Goal: Task Accomplishment & Management: Manage account settings

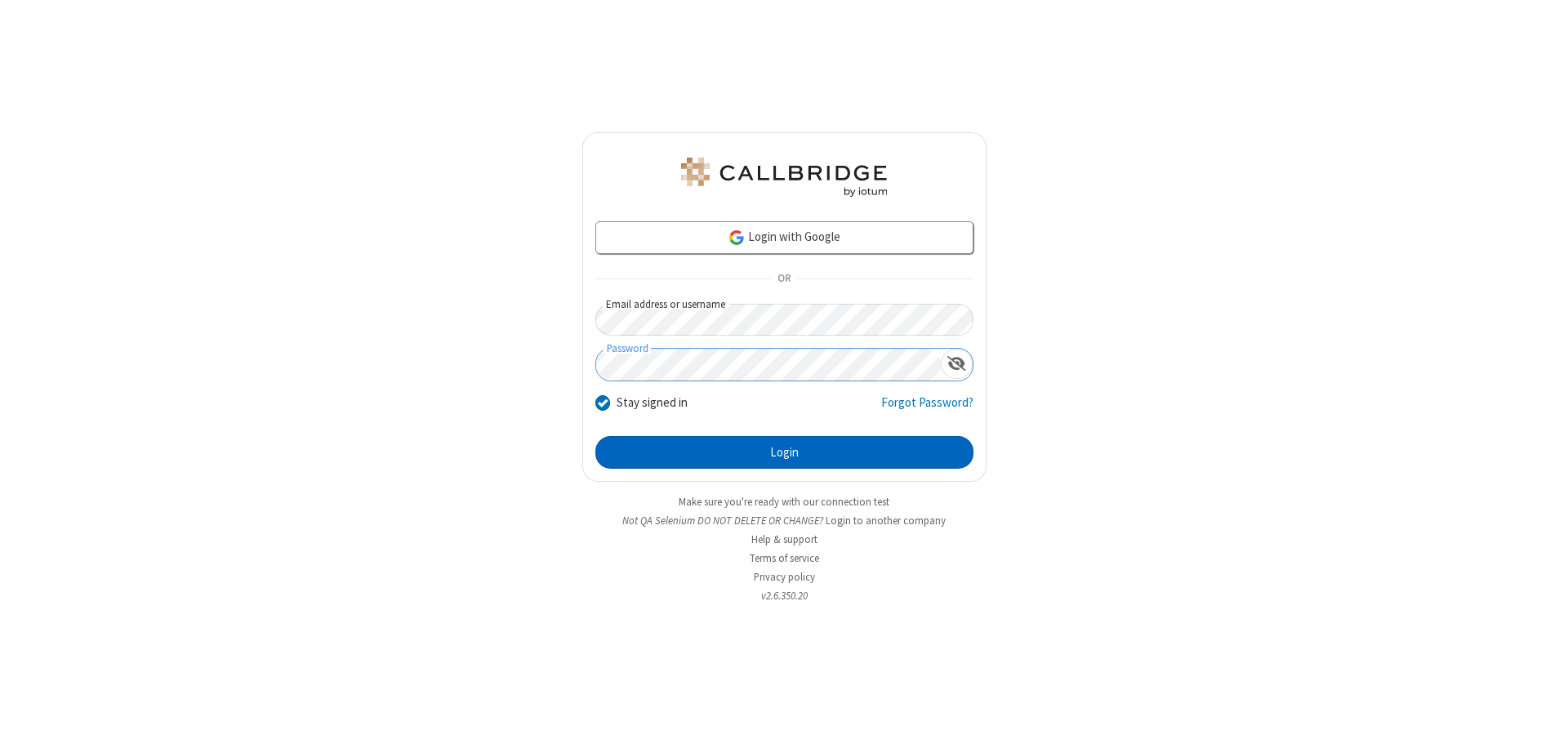
click at [784, 453] on button "Login" at bounding box center [784, 453] width 378 height 33
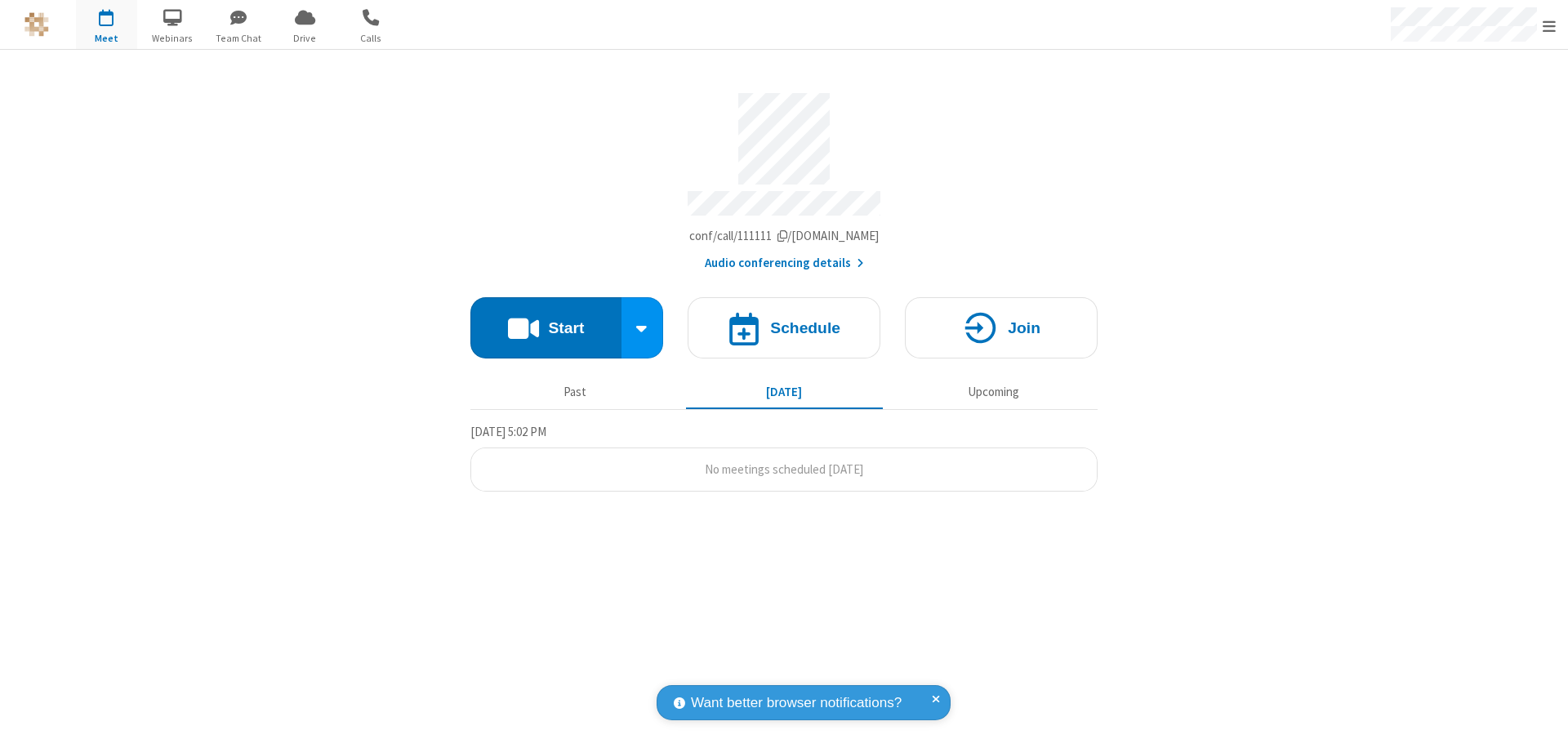
click at [1549, 25] on span "Open menu" at bounding box center [1549, 26] width 13 height 16
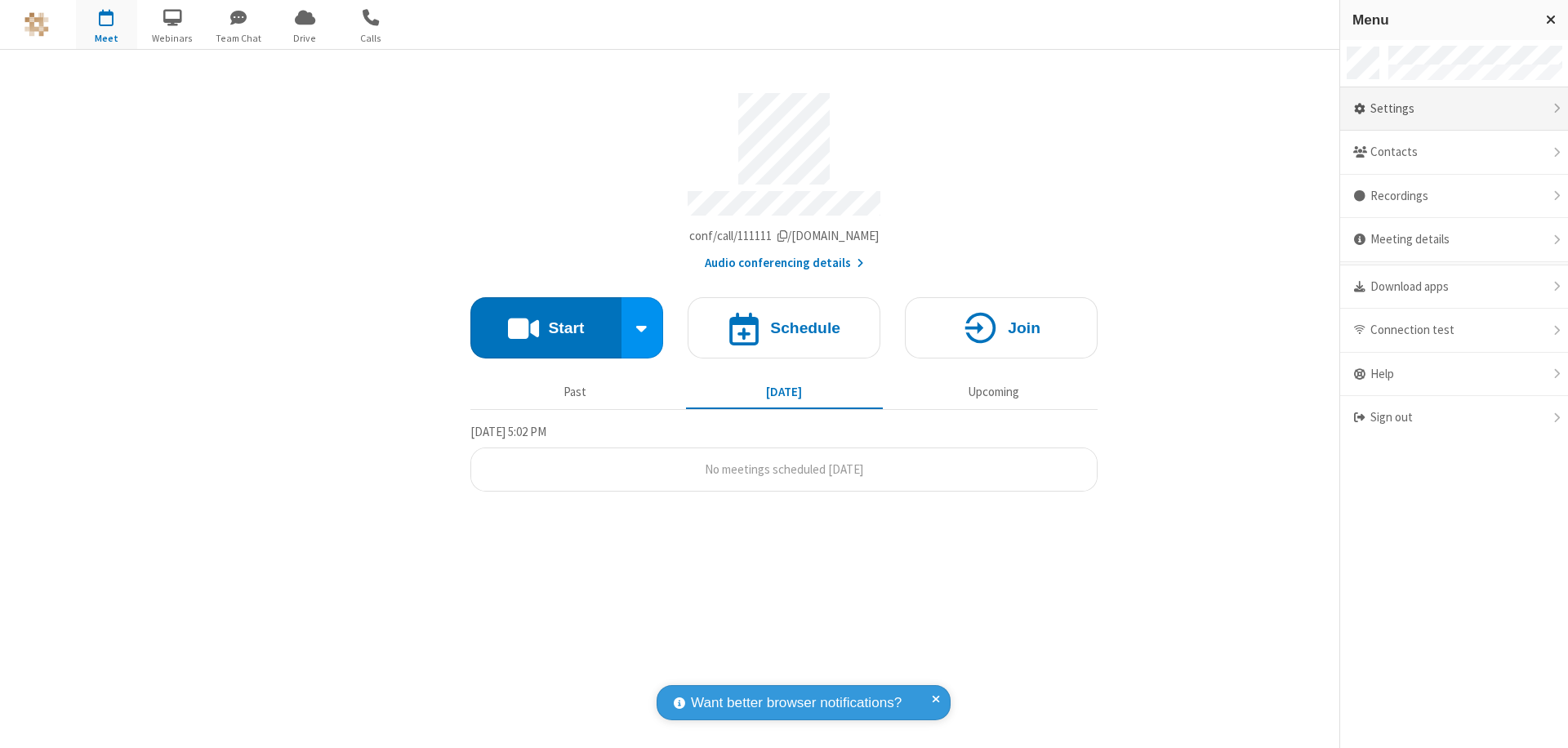
click at [1454, 109] on div "Settings" at bounding box center [1454, 109] width 228 height 44
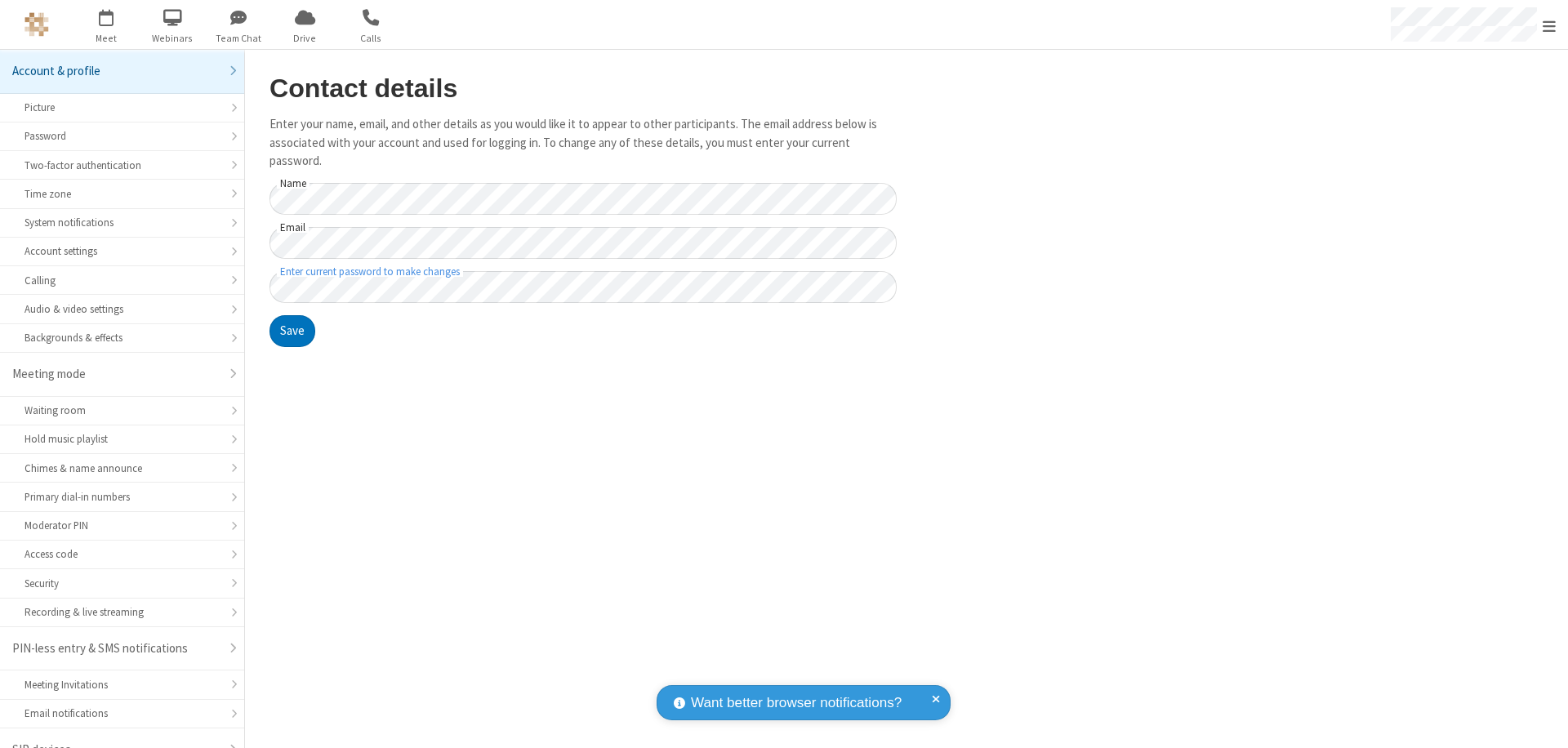
scroll to position [23, 0]
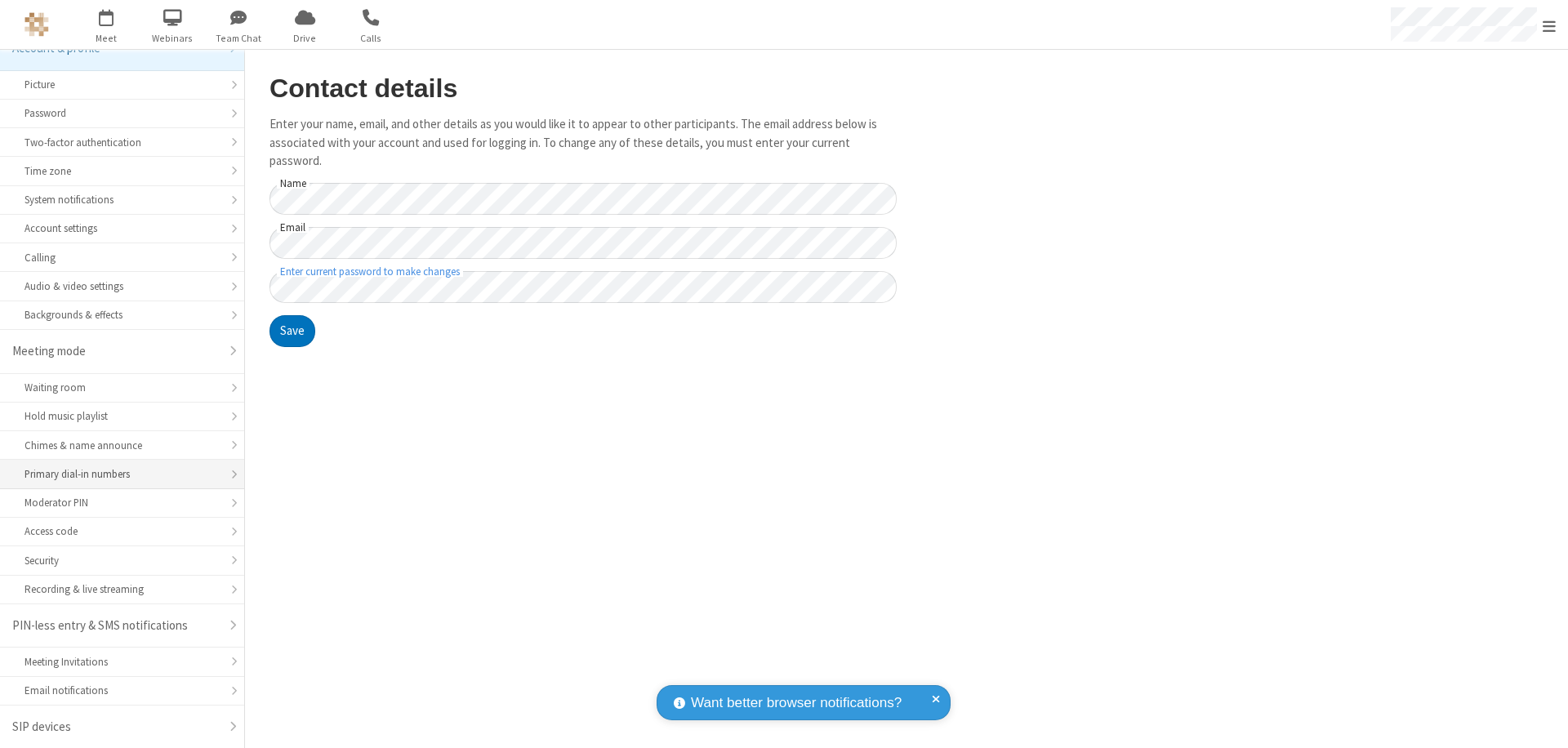
click at [116, 475] on div "Primary dial-in numbers" at bounding box center [122, 474] width 195 height 15
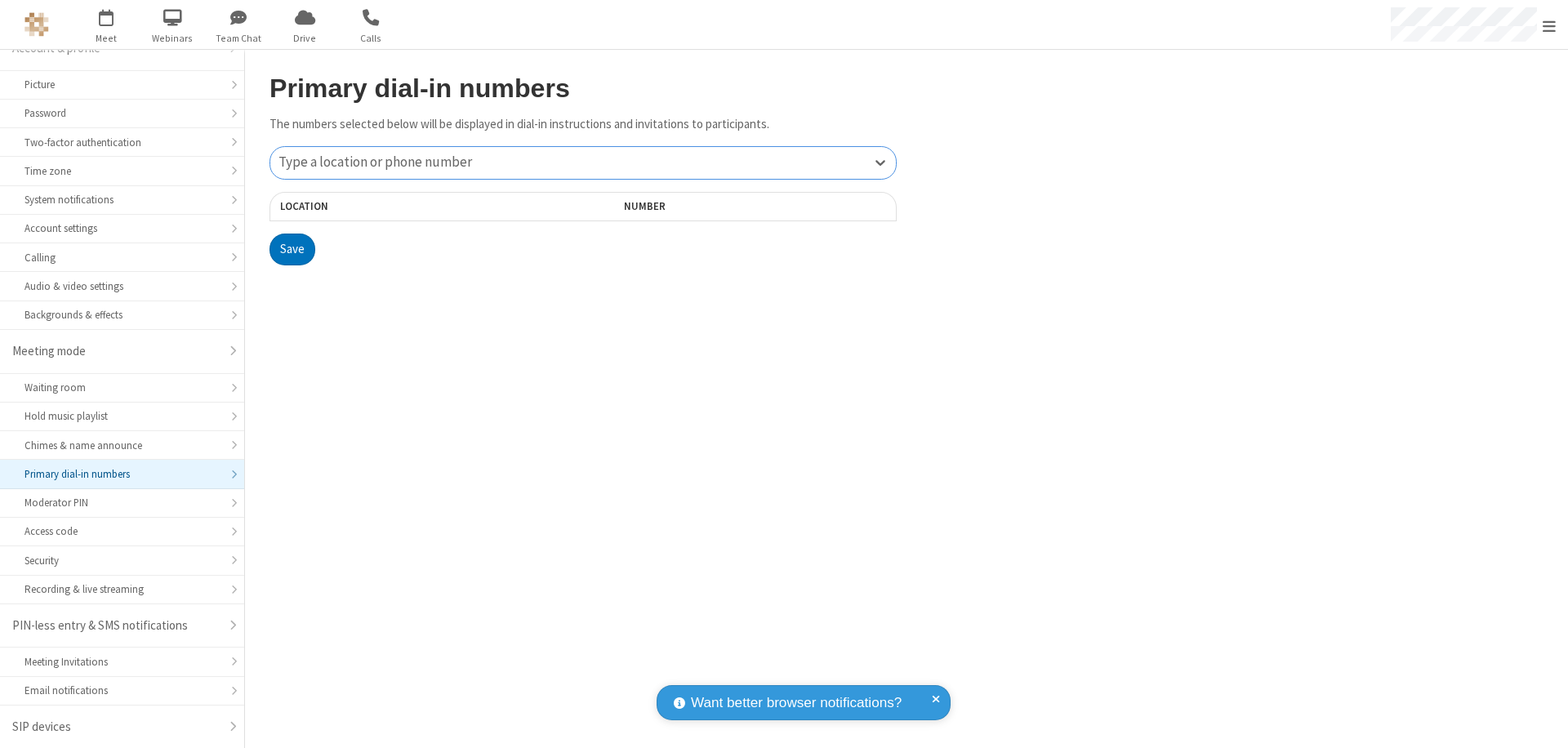
click at [583, 162] on div "Type a location or phone number" at bounding box center [583, 162] width 625 height 32
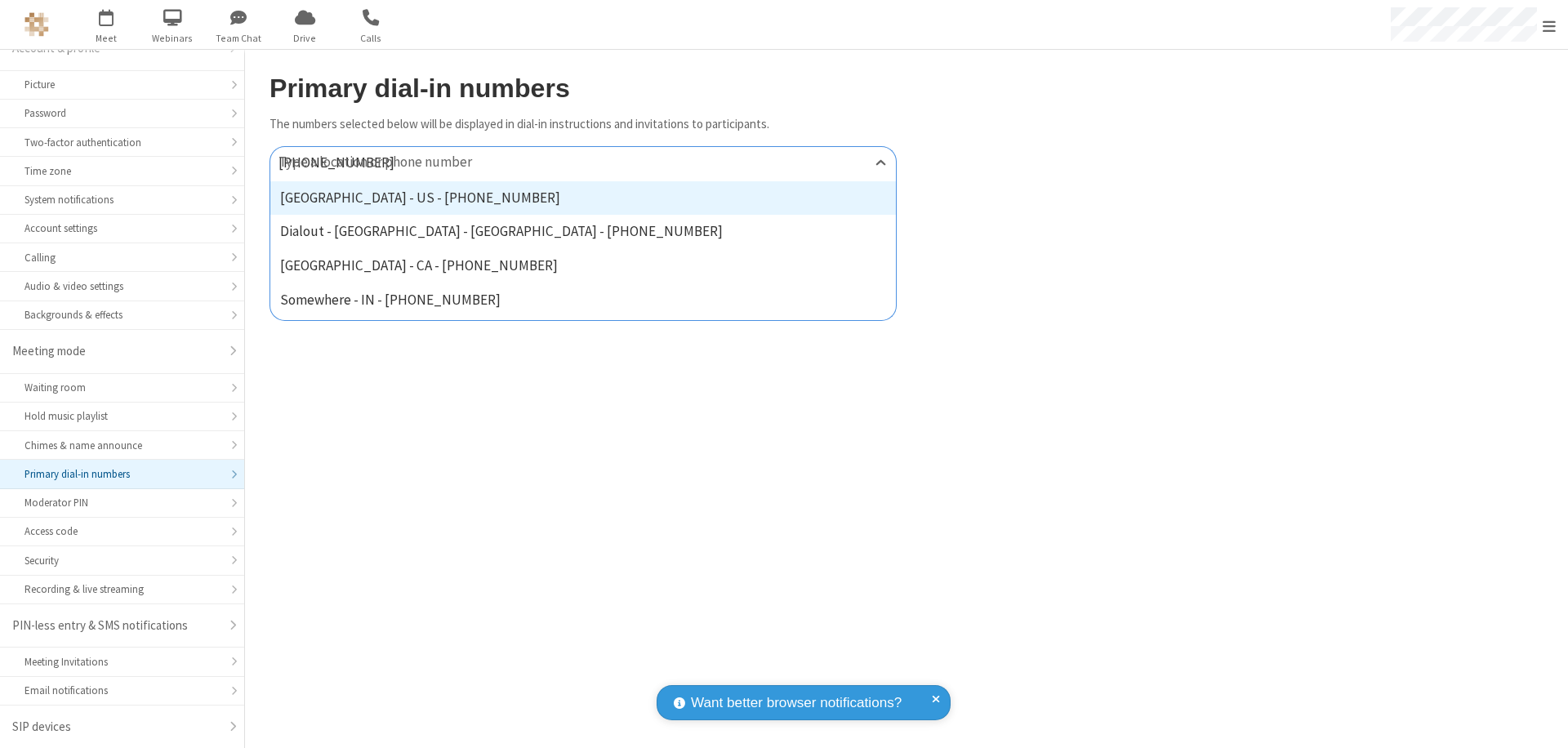
type input "[PHONE_NUMBER]"
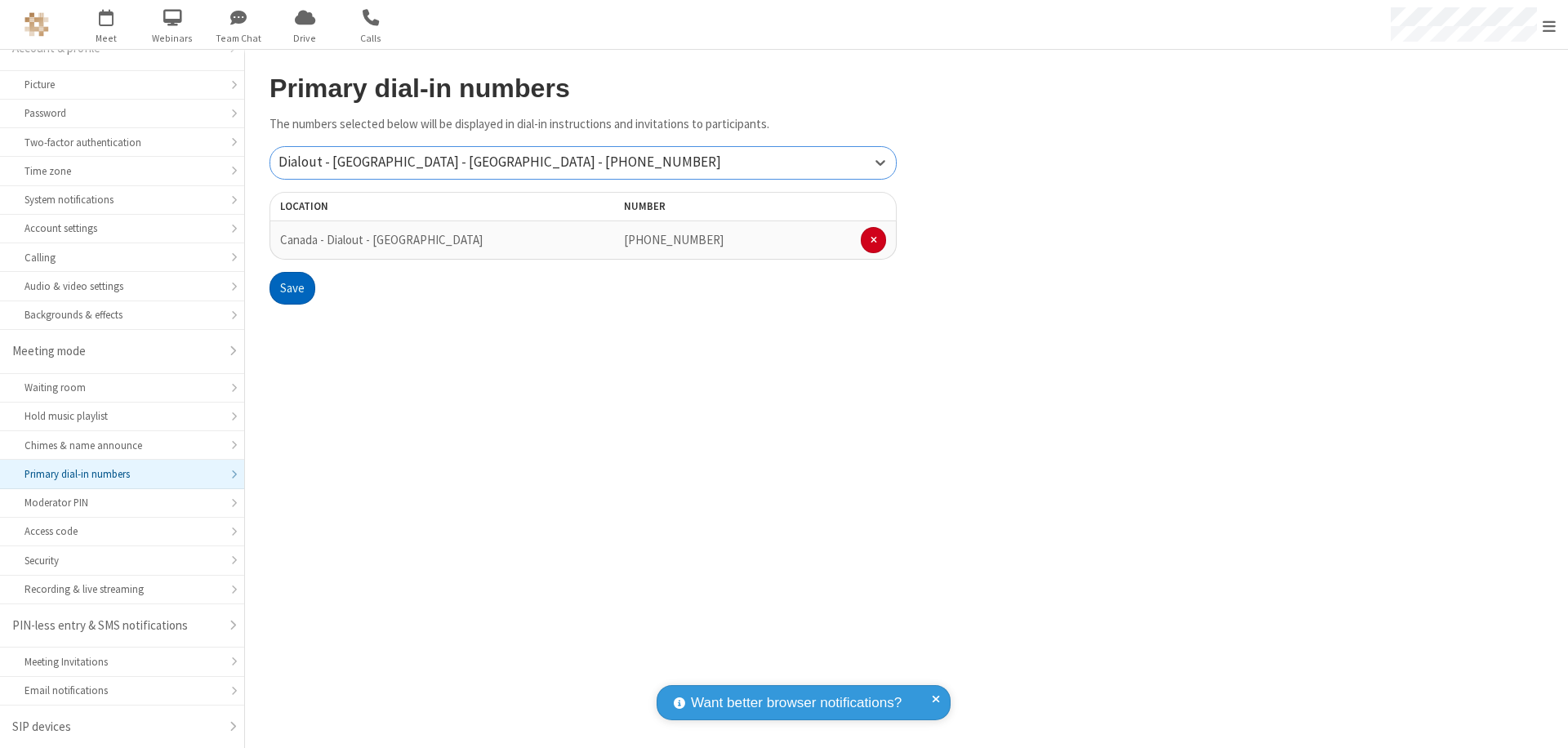
click at [291, 289] on button "Save" at bounding box center [292, 289] width 45 height 33
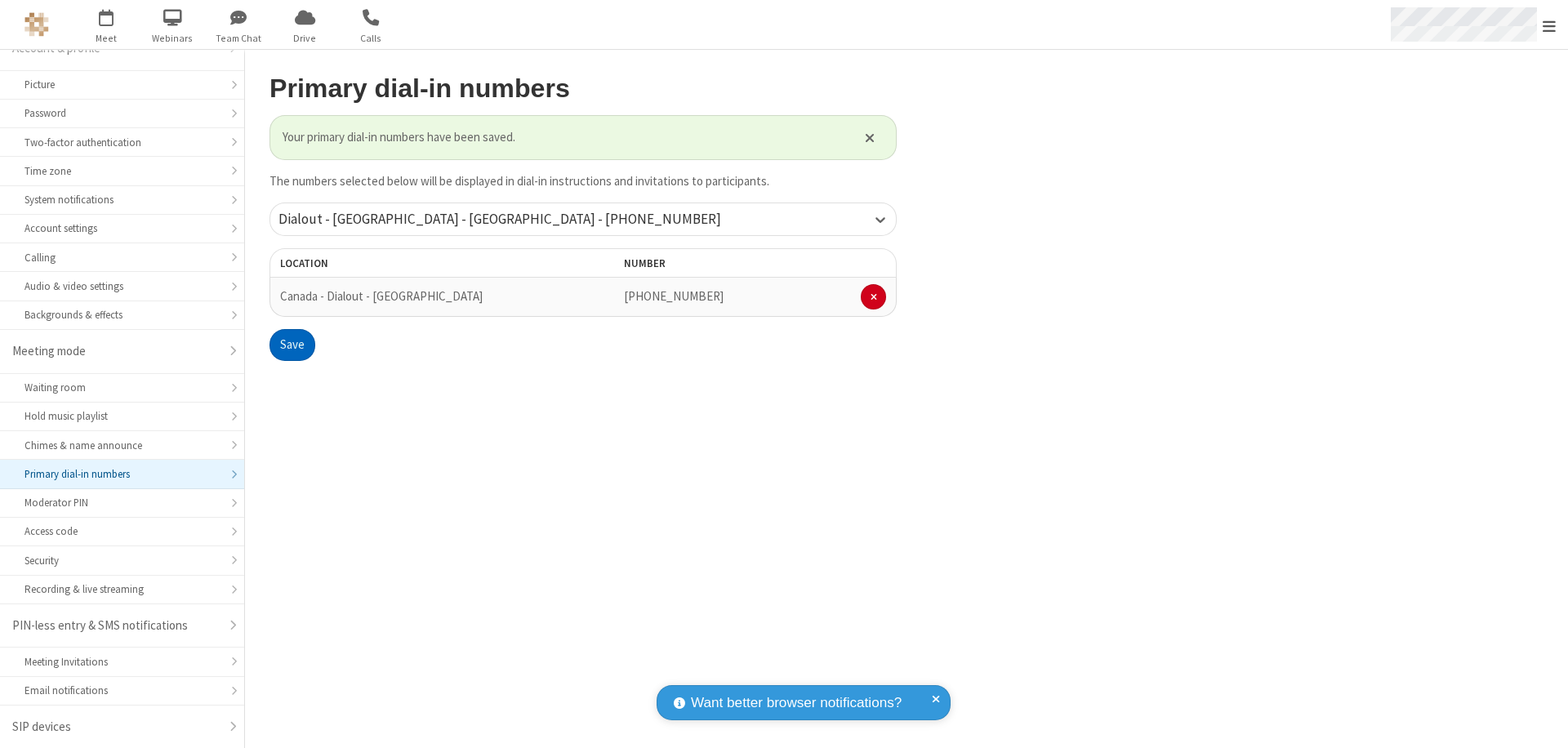
click at [1549, 25] on span "Open menu" at bounding box center [1549, 26] width 13 height 16
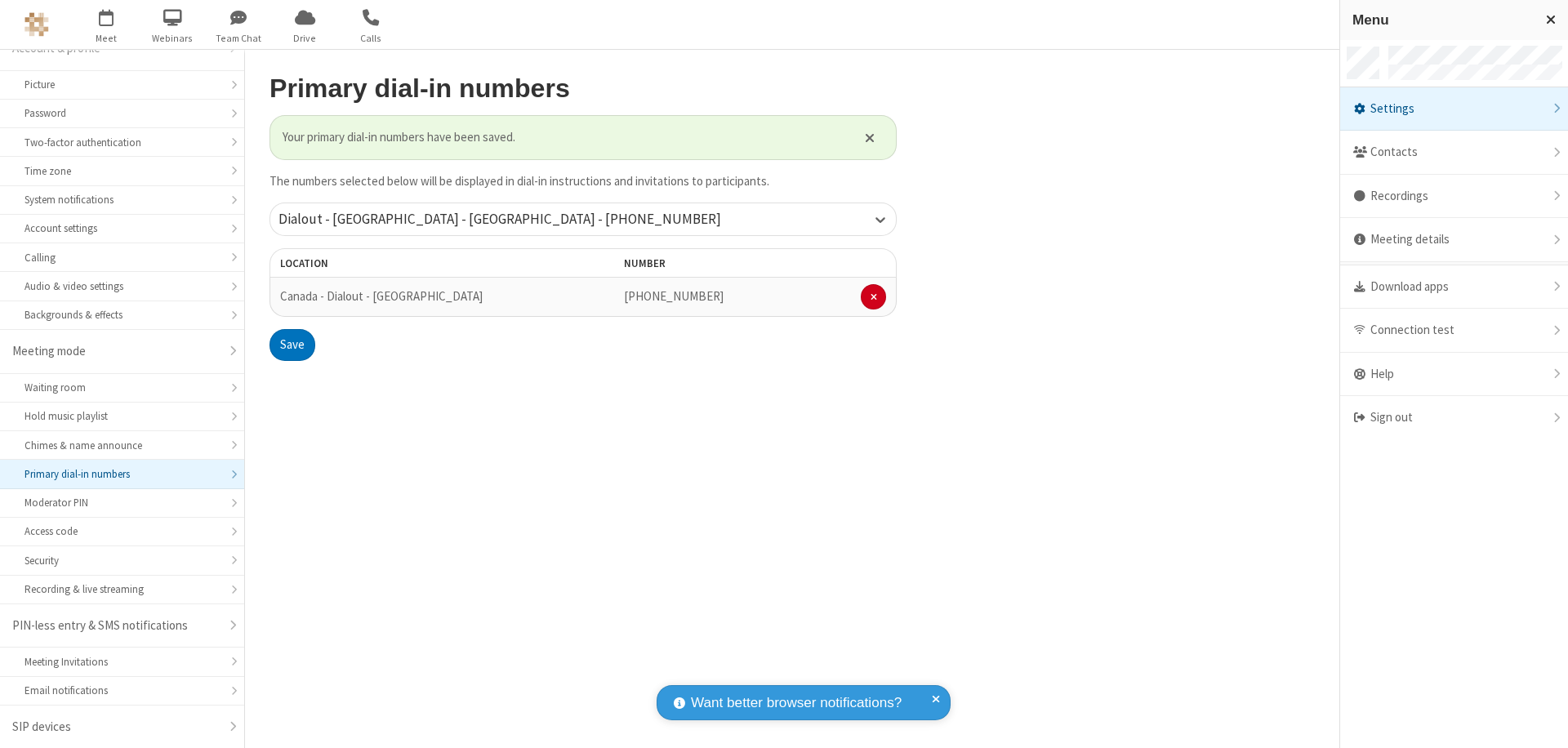
click at [106, 25] on span "button" at bounding box center [107, 17] width 62 height 28
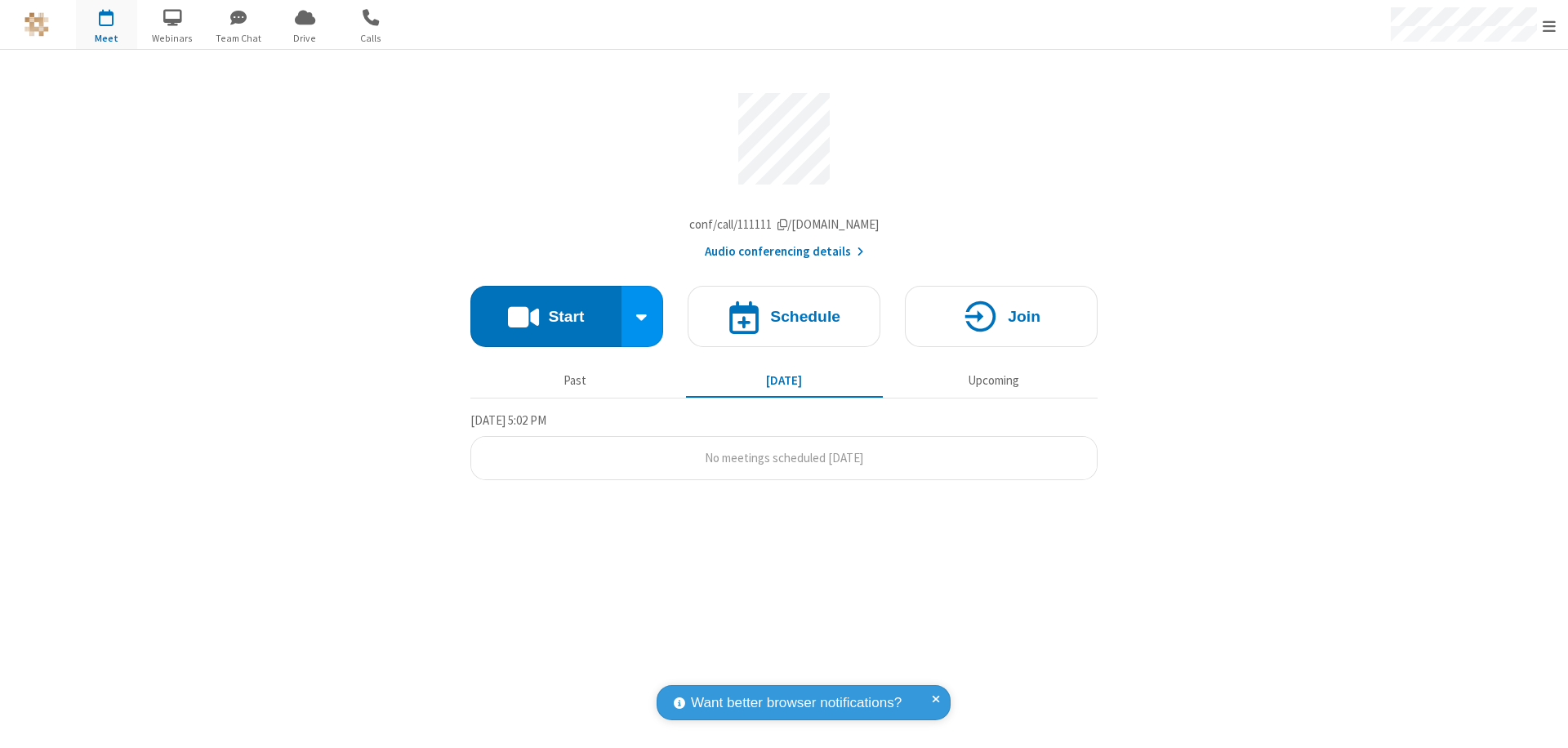
click at [783, 256] on button "Audio conferencing details" at bounding box center [785, 251] width 160 height 19
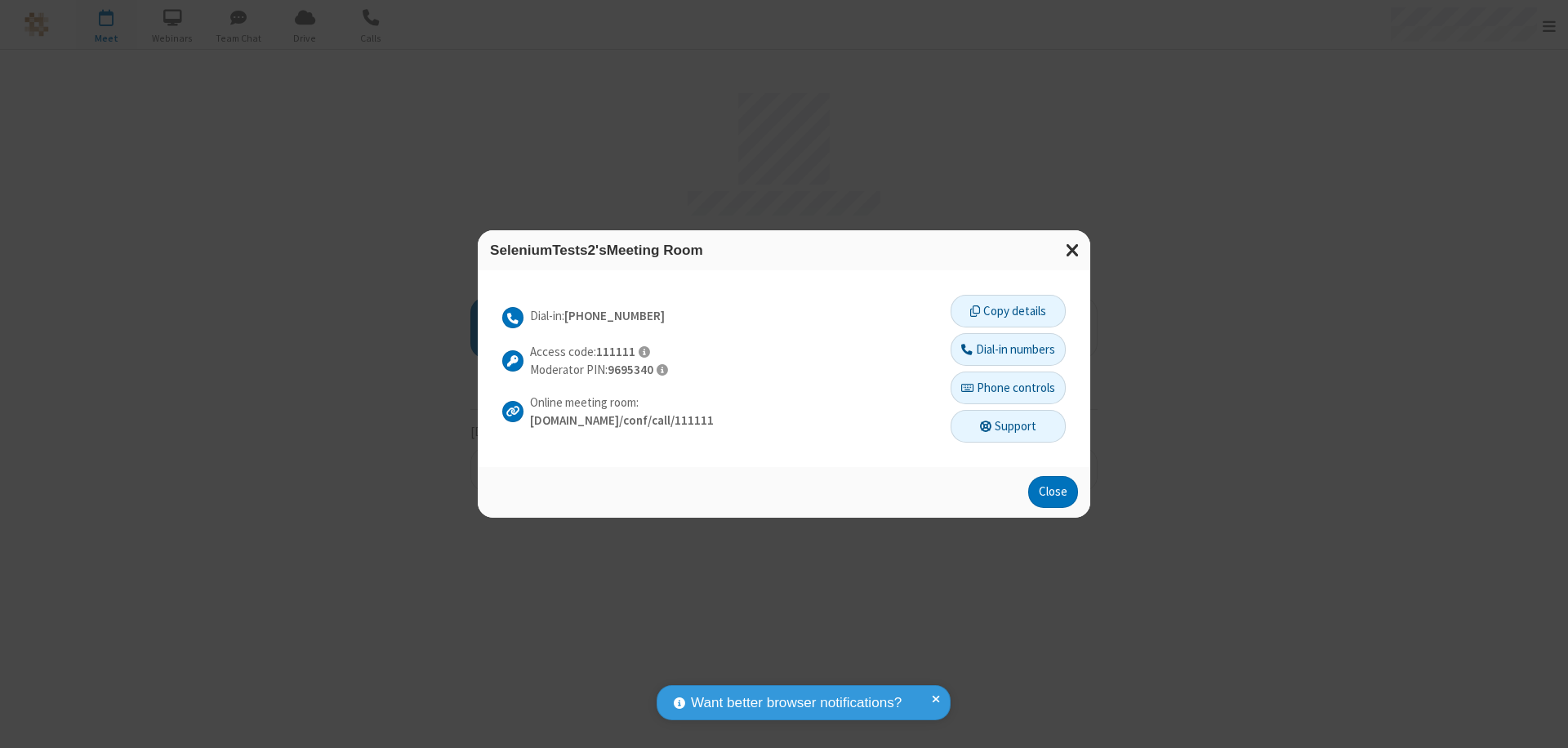
click at [1007, 349] on button "Dial-in numbers" at bounding box center [1008, 349] width 115 height 33
